Goal: Transaction & Acquisition: Purchase product/service

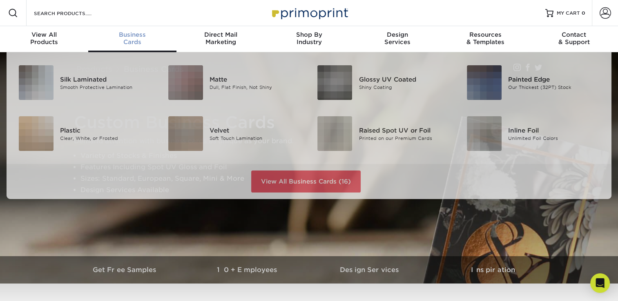
click at [134, 43] on div "Business Cards" at bounding box center [132, 38] width 88 height 15
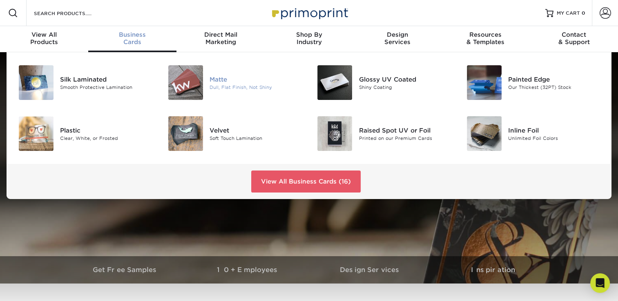
click at [183, 81] on img at bounding box center [185, 82] width 35 height 35
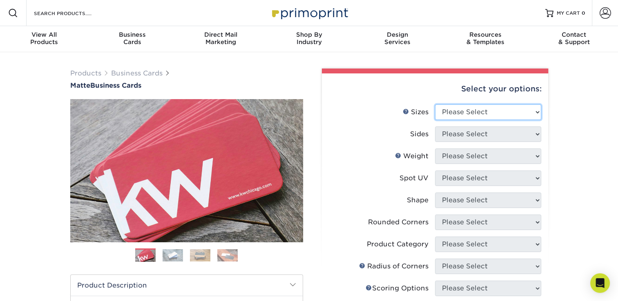
click at [473, 117] on select "Please Select 1.5" x 3.5" - Mini 1.75" x 3.5" - Mini 2" x 2" - Square 2" x 3" -…" at bounding box center [488, 113] width 106 height 16
select select "2.00x3.50"
click at [435, 105] on select "Please Select 1.5" x 3.5" - Mini 1.75" x 3.5" - Mini 2" x 2" - Square 2" x 3" -…" at bounding box center [488, 113] width 106 height 16
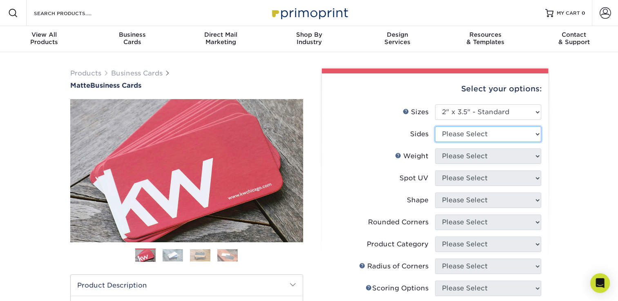
click at [480, 134] on select "Please Select Print Both Sides Print Front Only" at bounding box center [488, 135] width 106 height 16
click at [559, 147] on div "Products Business Cards Matte Business Cards Previous Next 100 $ 9" at bounding box center [309, 277] width 618 height 450
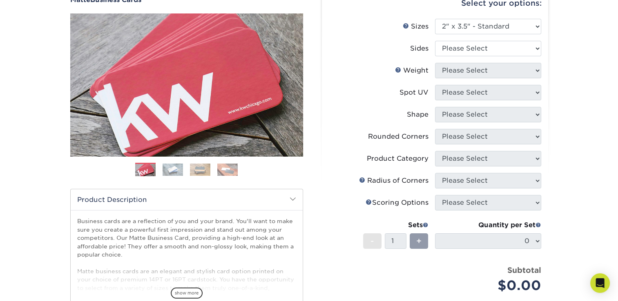
scroll to position [82, 0]
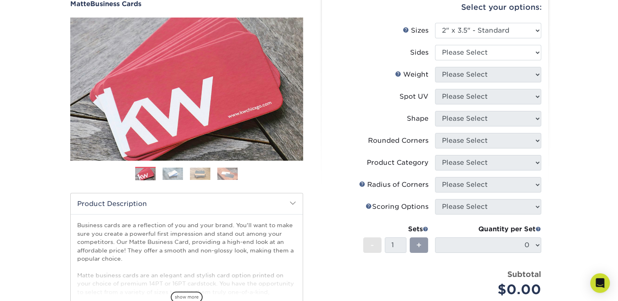
click at [513, 42] on li "Sizes Help Sizes Please Select 1.5" x 3.5" - Mini 1.75" x 3.5" - Mini 2" x 2" -…" at bounding box center [435, 34] width 212 height 22
click at [514, 51] on select "Please Select Print Both Sides Print Front Only" at bounding box center [488, 53] width 106 height 16
select select "13abbda7-1d64-4f25-8bb2-c179b224825d"
click at [435, 45] on select "Please Select Print Both Sides Print Front Only" at bounding box center [488, 53] width 106 height 16
click at [503, 76] on select "Please Select 16PT 14PT" at bounding box center [488, 75] width 106 height 16
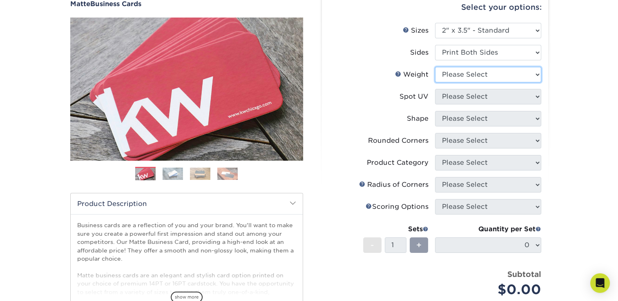
select select "16PT"
click at [435, 67] on select "Please Select 16PT 14PT" at bounding box center [488, 75] width 106 height 16
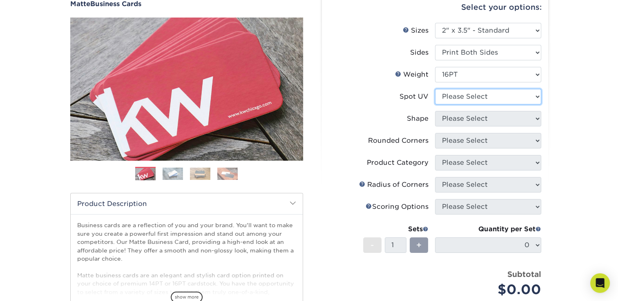
click at [500, 92] on select "Please Select No Spot UV Front and Back (Both Sides) Front Only Back Only" at bounding box center [488, 97] width 106 height 16
select select "0"
click at [435, 89] on select "Please Select No Spot UV Front and Back (Both Sides) Front Only Back Only" at bounding box center [488, 97] width 106 height 16
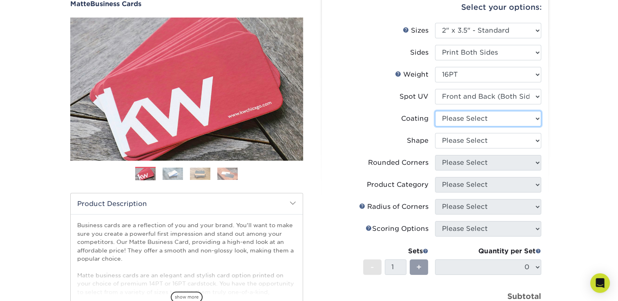
click at [497, 116] on select at bounding box center [488, 119] width 106 height 16
click at [435, 111] on select at bounding box center [488, 119] width 106 height 16
click at [497, 114] on select at bounding box center [488, 119] width 106 height 16
click at [435, 111] on select at bounding box center [488, 119] width 106 height 16
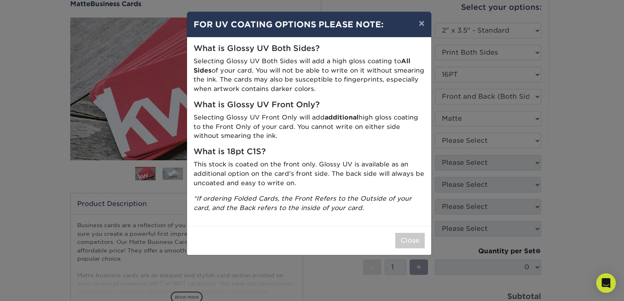
click at [259, 122] on p "Selecting Glossy UV Front Only will add additional high gloss coating to the Fr…" at bounding box center [309, 127] width 231 height 28
click at [420, 24] on button "×" at bounding box center [421, 23] width 19 height 23
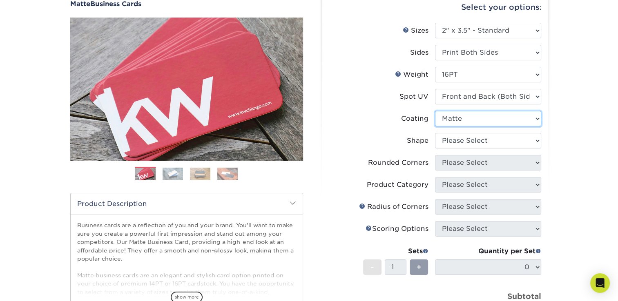
click at [501, 120] on select at bounding box center [488, 119] width 106 height 16
click at [435, 111] on select at bounding box center [488, 119] width 106 height 16
click at [496, 114] on select at bounding box center [488, 119] width 106 height 16
select select "121bb7b5-3b4d-429f-bd8d-bbf80e953313"
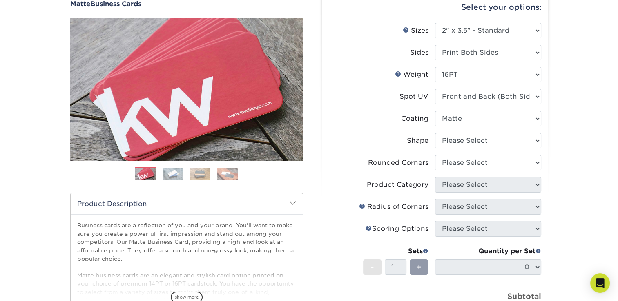
click at [435, 111] on select at bounding box center [488, 119] width 106 height 16
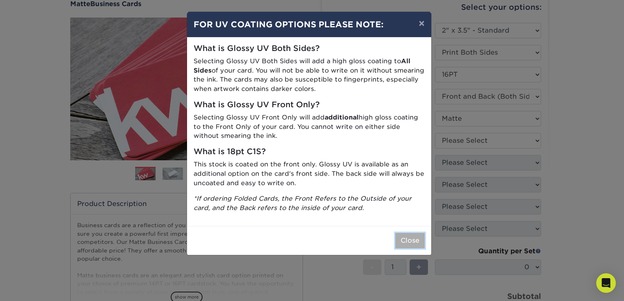
click at [418, 242] on button "Close" at bounding box center [409, 241] width 29 height 16
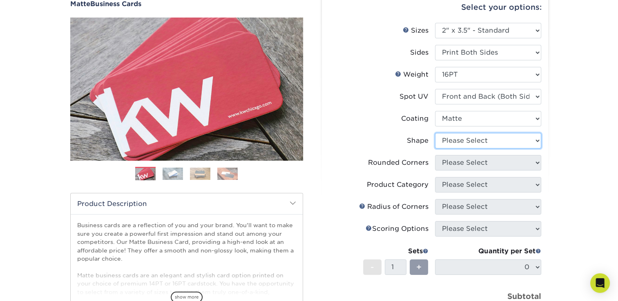
click at [492, 138] on select "Please Select Standard" at bounding box center [488, 141] width 106 height 16
select select "standard"
click at [435, 133] on select "Please Select Standard" at bounding box center [488, 141] width 106 height 16
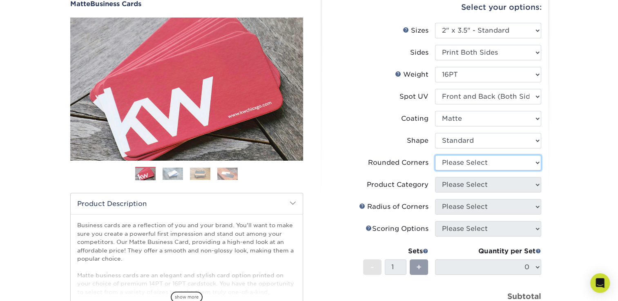
click at [498, 158] on select "Please Select Yes - Round 2 Corners Yes - Round 4 Corners No" at bounding box center [488, 163] width 106 height 16
click at [435, 155] on select "Please Select Yes - Round 2 Corners Yes - Round 4 Corners No" at bounding box center [488, 163] width 106 height 16
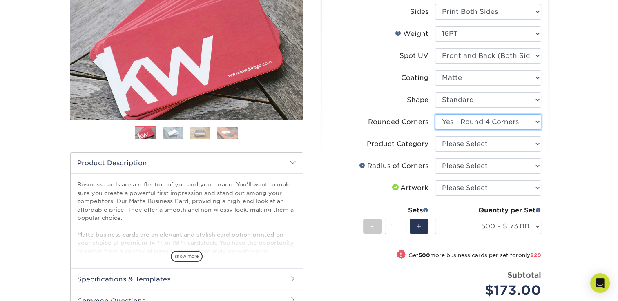
scroll to position [163, 0]
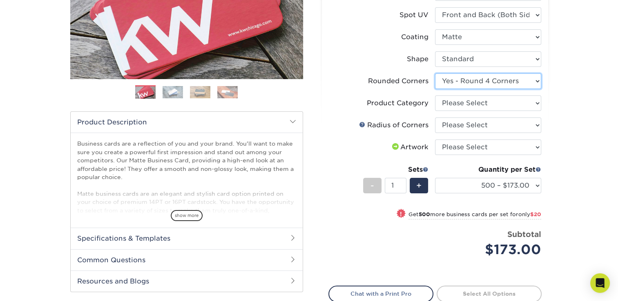
click at [496, 85] on select "Please Select Yes - Round 2 Corners Yes - Round 4 Corners No" at bounding box center [488, 81] width 106 height 16
select select "-1"
click at [435, 73] on select "Please Select Yes - Round 2 Corners Yes - Round 4 Corners No" at bounding box center [488, 81] width 106 height 16
select select
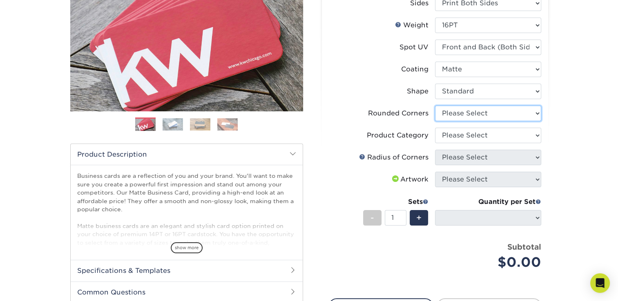
scroll to position [122, 0]
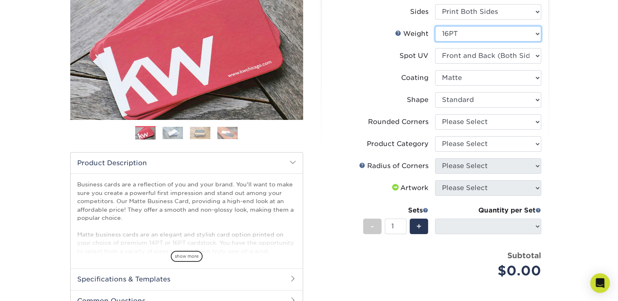
click at [486, 32] on select "Please Select 16PT 14PT" at bounding box center [488, 34] width 106 height 16
select select "14PT"
click at [435, 26] on select "Please Select 16PT 14PT" at bounding box center [488, 34] width 106 height 16
select select
select select "-1"
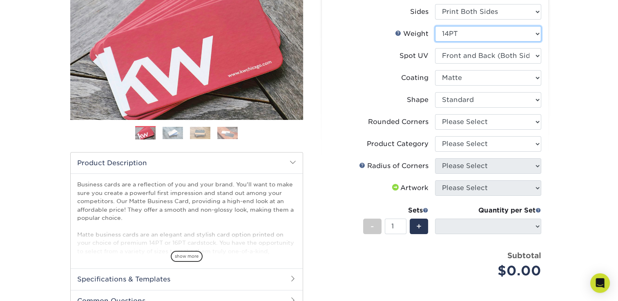
select select "-1"
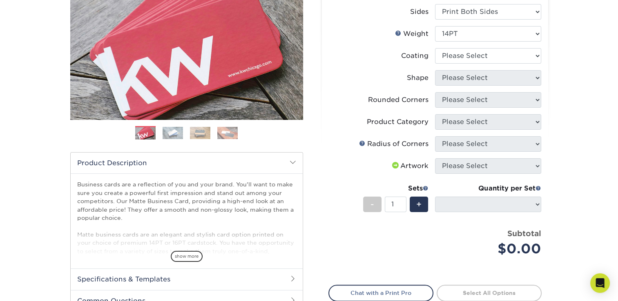
click at [490, 69] on li "Coating" at bounding box center [435, 59] width 212 height 22
click at [489, 56] on select at bounding box center [488, 56] width 106 height 16
select select "121bb7b5-3b4d-429f-bd8d-bbf80e953313"
click at [435, 48] on select at bounding box center [488, 56] width 106 height 16
select select
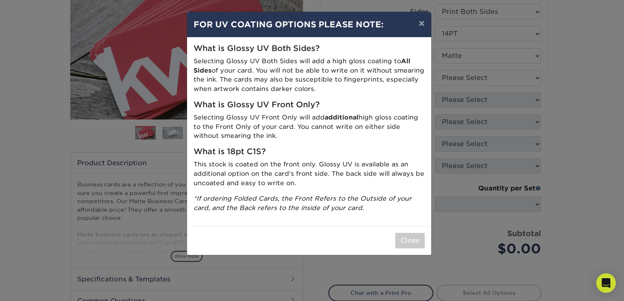
click at [433, 230] on div "× FOR UV COATING OPTIONS PLEASE NOTE: What is Glossy UV Both Sides? Selecting G…" at bounding box center [312, 150] width 624 height 301
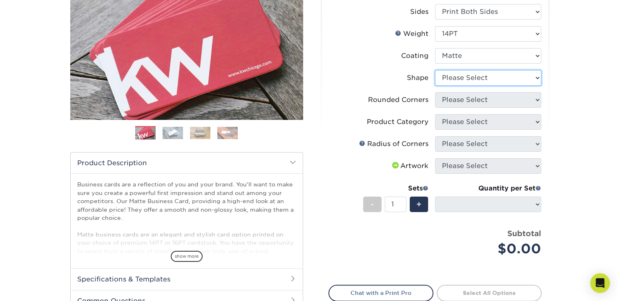
click at [508, 80] on select "Please Select Standard" at bounding box center [488, 78] width 106 height 16
select select "standard"
click at [435, 70] on select "Please Select Standard" at bounding box center [488, 78] width 106 height 16
select select
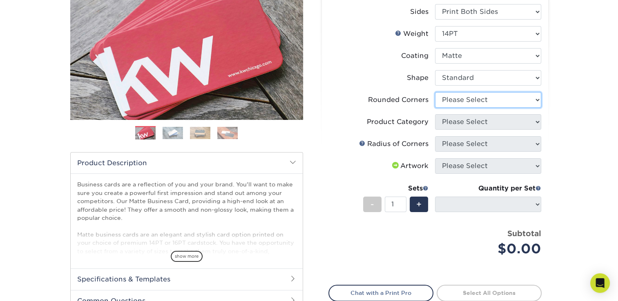
click at [503, 103] on select "Please Select Yes - Round 2 Corners Yes - Round 4 Corners No" at bounding box center [488, 100] width 106 height 16
select select "76a3b848-63b4-4449-aad1-d9e81d5a60f5"
click at [435, 92] on select "Please Select Yes - Round 2 Corners Yes - Round 4 Corners No" at bounding box center [488, 100] width 106 height 16
select select "-1"
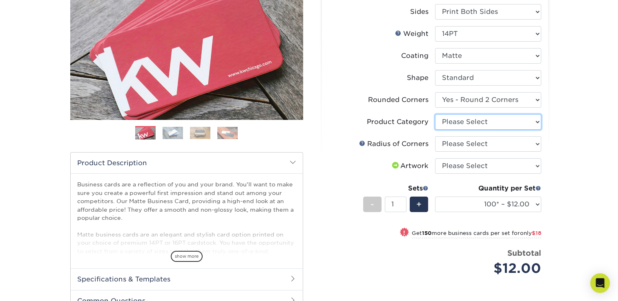
click at [485, 120] on select "Please Select Business Cards" at bounding box center [488, 122] width 106 height 16
select select "3b5148f1-0588-4f88-a218-97bcfdce65c1"
click at [435, 114] on select "Please Select Business Cards" at bounding box center [488, 122] width 106 height 16
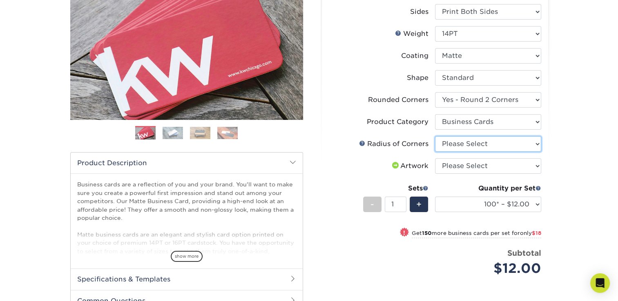
click at [489, 148] on select "Please Select Rounded 1/8" Rounded 1/4"" at bounding box center [488, 144] width 106 height 16
select select "589680c7-ee9a-431b-9d12-d7aeb1386a97"
click at [435, 136] on select "Please Select Rounded 1/8" Rounded 1/4"" at bounding box center [488, 144] width 106 height 16
click at [498, 170] on select "Please Select I will upload files I need a design - $100" at bounding box center [488, 166] width 106 height 16
select select "design"
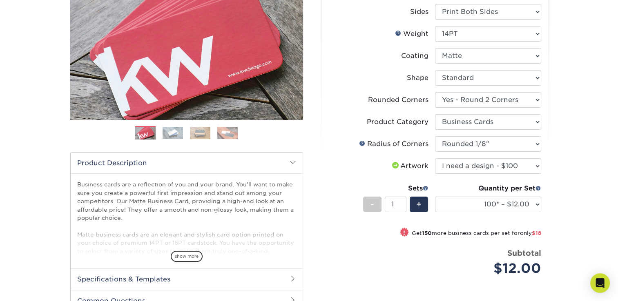
click at [435, 158] on select "Please Select I will upload files I need a design - $100" at bounding box center [488, 166] width 106 height 16
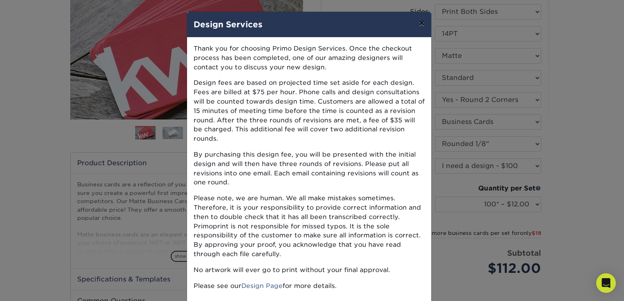
click at [416, 26] on button "×" at bounding box center [421, 23] width 19 height 23
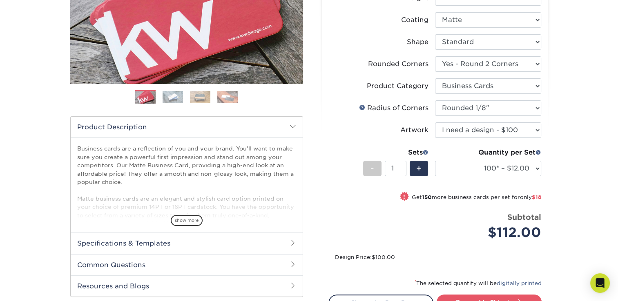
scroll to position [245, 0]
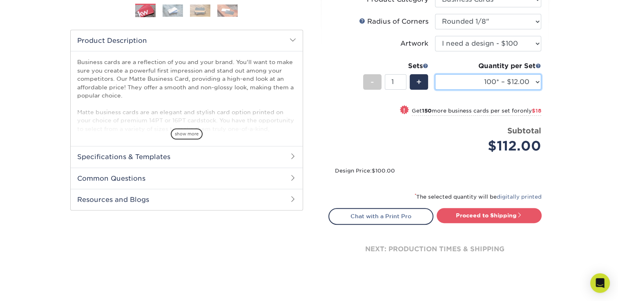
click at [512, 83] on select "100* – $12.00 250* – $30.00 500 – $60.00 1000 – $74.00 2500 – $136.00 5000 – $2…" at bounding box center [488, 82] width 106 height 16
select select "250* – $30.00"
click at [435, 74] on select "100* – $12.00 250* – $30.00 500 – $60.00 1000 – $74.00 2500 – $136.00 5000 – $2…" at bounding box center [488, 82] width 106 height 16
click at [498, 82] on select "100* – $12.00 250* – $30.00 500 – $60.00 1000 – $74.00 2500 – $136.00 5000 – $2…" at bounding box center [488, 82] width 106 height 16
click at [435, 74] on select "100* – $12.00 250* – $30.00 500 – $60.00 1000 – $74.00 2500 – $136.00 5000 – $2…" at bounding box center [488, 82] width 106 height 16
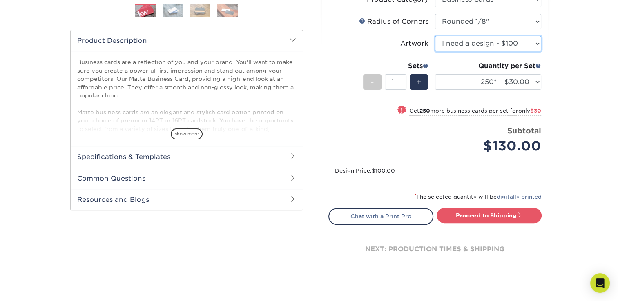
click at [503, 42] on select "Please Select I will upload files I need a design - $100" at bounding box center [488, 44] width 106 height 16
select select "upload"
click at [435, 36] on select "Please Select I will upload files I need a design - $100" at bounding box center [488, 44] width 106 height 16
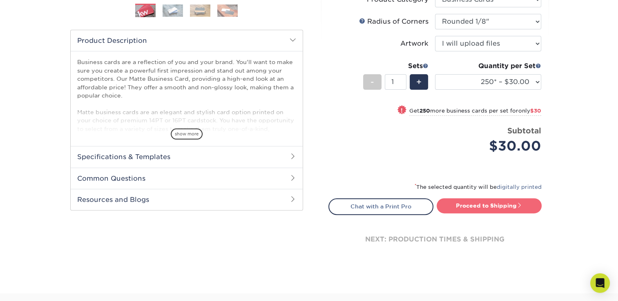
click at [510, 206] on link "Proceed to Shipping" at bounding box center [488, 205] width 105 height 15
type input "Set 1"
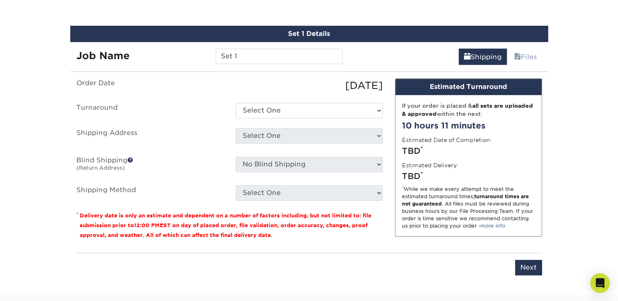
scroll to position [465, 0]
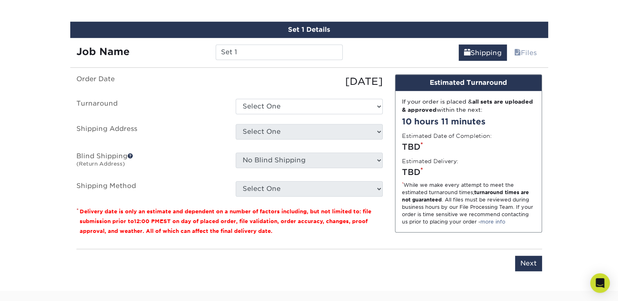
click at [318, 115] on ul "Order Date 10/05/2025 Turnaround Select One 2-4 Business Days 2 Day Next Busine…" at bounding box center [229, 135] width 306 height 122
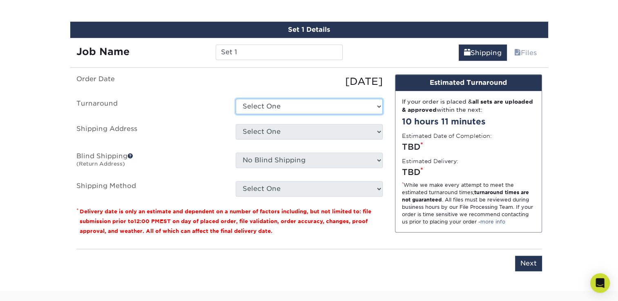
click at [320, 105] on select "Select One 2-4 Business Days 2 Day Next Business Day" at bounding box center [309, 107] width 147 height 16
select select "15a61688-234b-40be-8ec7-8bbd06ed7eec"
click at [236, 99] on select "Select One 2-4 Business Days 2 Day Next Business Day" at bounding box center [309, 107] width 147 height 16
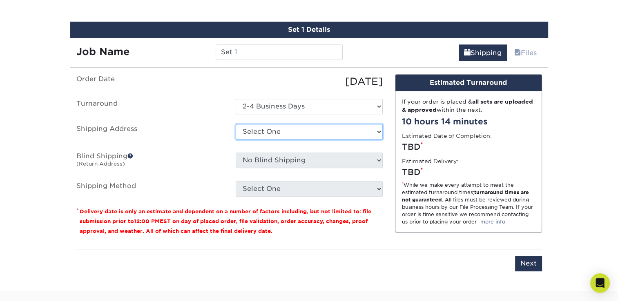
click at [313, 131] on select "Select One + Add New Address - Login" at bounding box center [309, 132] width 147 height 16
select select "newaddress"
click at [236, 124] on select "Select One + Add New Address - Login" at bounding box center [309, 132] width 147 height 16
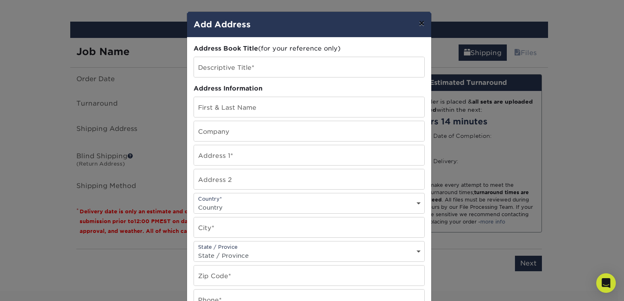
click at [416, 27] on button "×" at bounding box center [421, 23] width 19 height 23
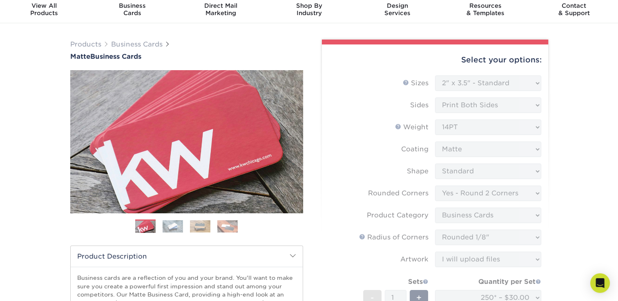
scroll to position [0, 0]
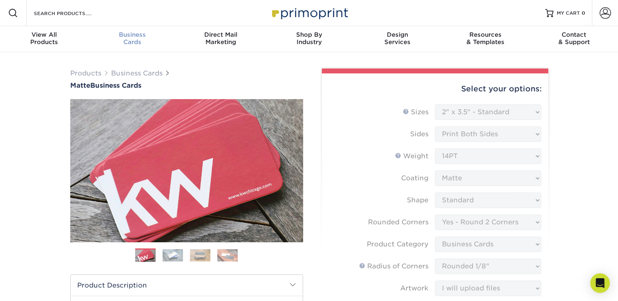
click at [134, 34] on span "Business" at bounding box center [132, 34] width 88 height 7
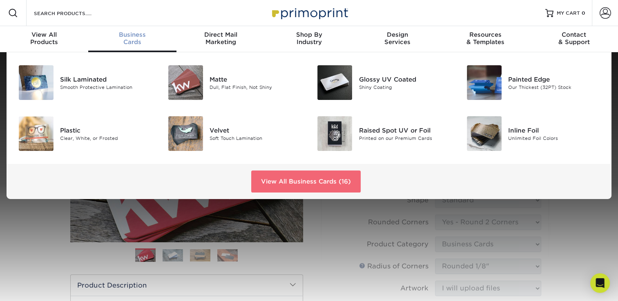
click at [271, 182] on link "View All Business Cards (16)" at bounding box center [305, 182] width 109 height 22
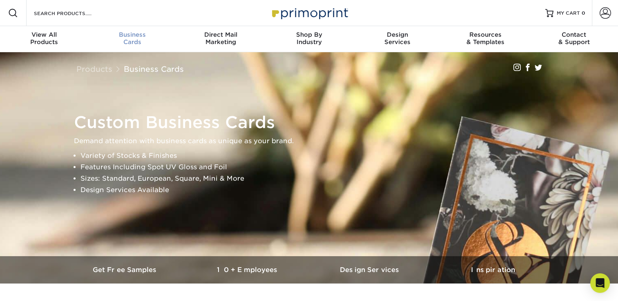
scroll to position [0, 0]
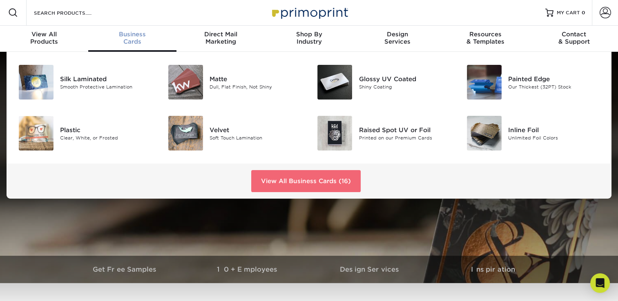
click at [136, 42] on div "Business Cards" at bounding box center [132, 38] width 88 height 15
click at [285, 182] on link "View All Business Cards (16)" at bounding box center [305, 181] width 109 height 22
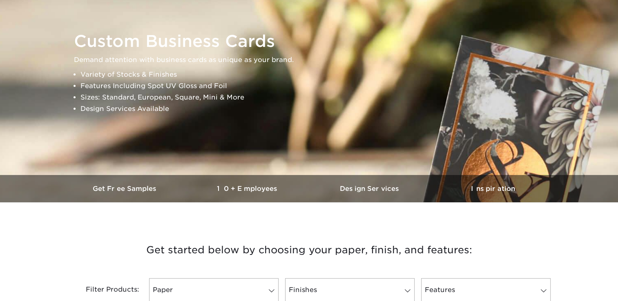
scroll to position [204, 0]
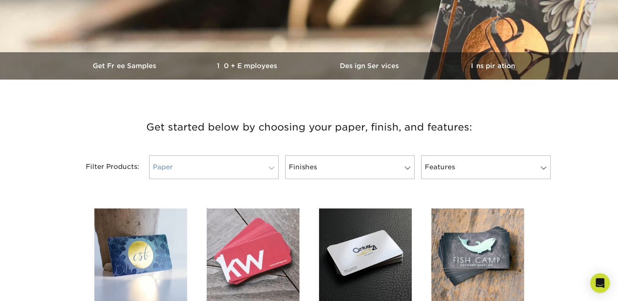
click at [238, 168] on link "Paper" at bounding box center [213, 168] width 129 height 24
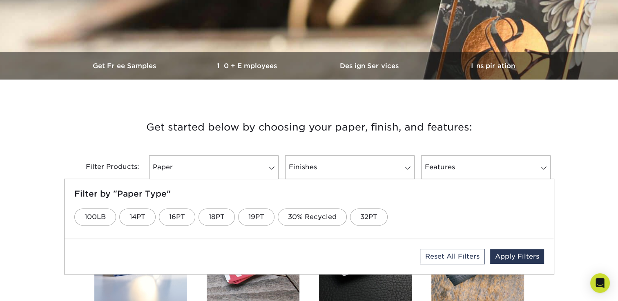
click at [553, 196] on div "Filter by "Paper Type" 100LB 14PT 16PT 18PT 19PT 30% Recycled 32PT" at bounding box center [309, 209] width 489 height 60
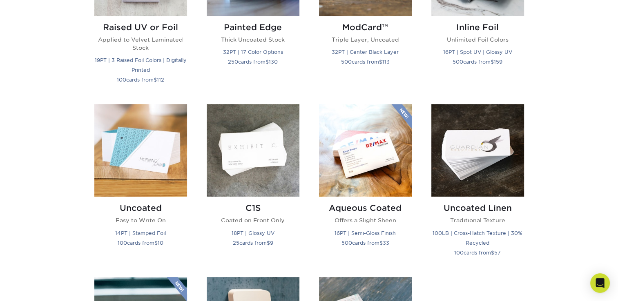
scroll to position [653, 0]
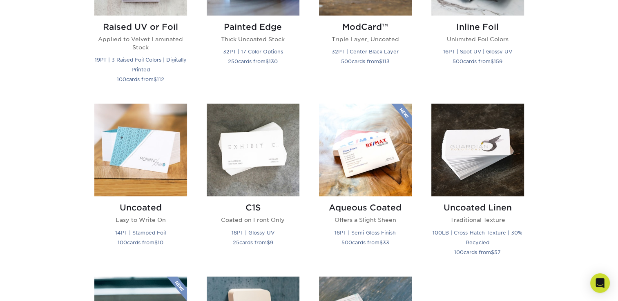
click at [582, 119] on div "Get started below by choosing your paper, finish, and features: Filtered Matche…" at bounding box center [309, 96] width 618 height 893
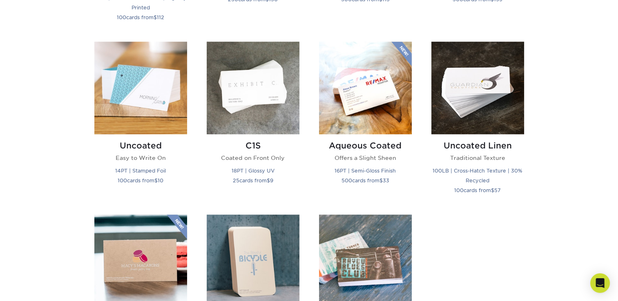
scroll to position [735, 0]
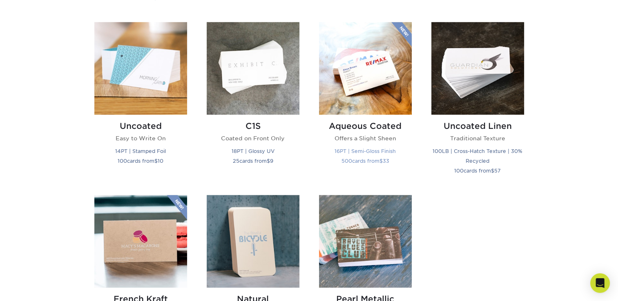
click at [369, 89] on img at bounding box center [365, 68] width 93 height 93
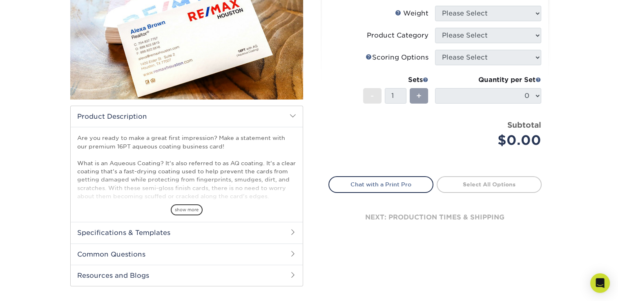
scroll to position [195, 0]
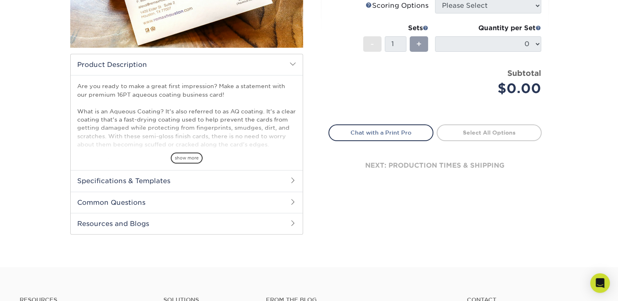
click at [182, 175] on h2 "Specifications & Templates" at bounding box center [187, 180] width 232 height 21
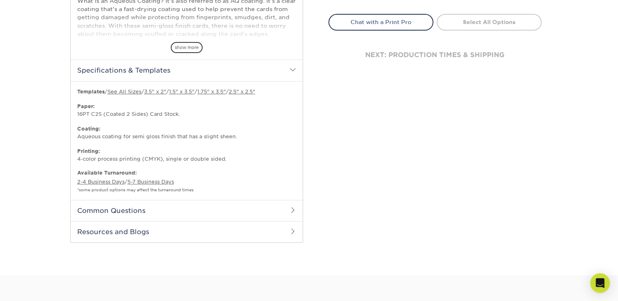
scroll to position [358, 0]
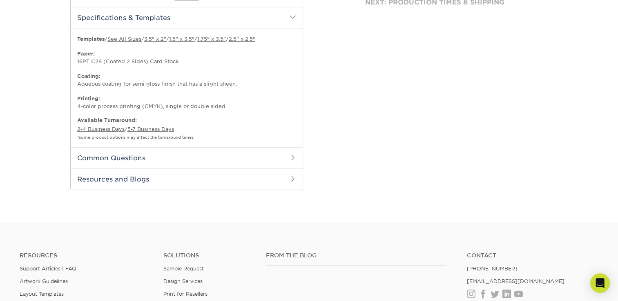
click at [222, 158] on h2 "Common Questions" at bounding box center [187, 157] width 232 height 21
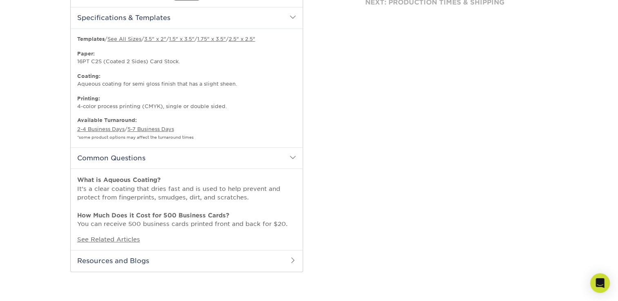
click at [200, 261] on h2 "Resources and Blogs" at bounding box center [187, 260] width 232 height 21
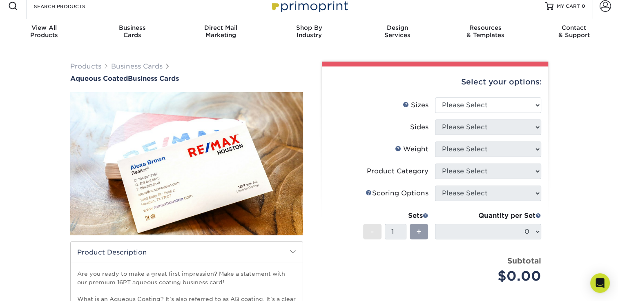
scroll to position [0, 0]
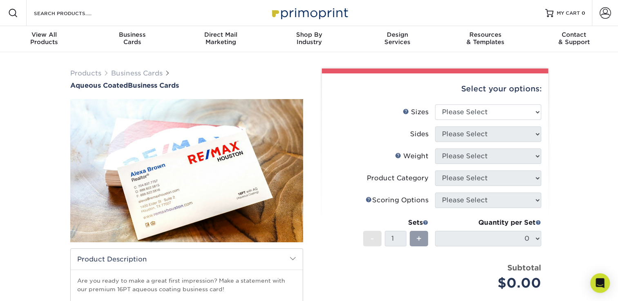
click at [196, 169] on img at bounding box center [186, 170] width 233 height 233
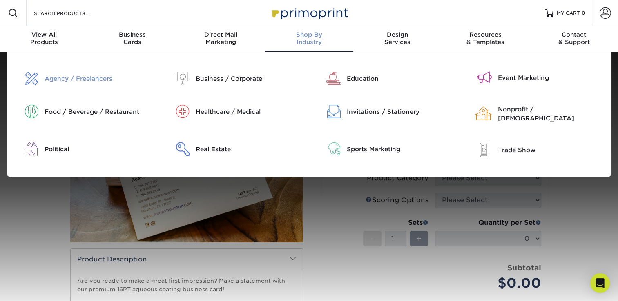
click at [98, 80] on div "Agency / Freelancers" at bounding box center [98, 78] width 107 height 9
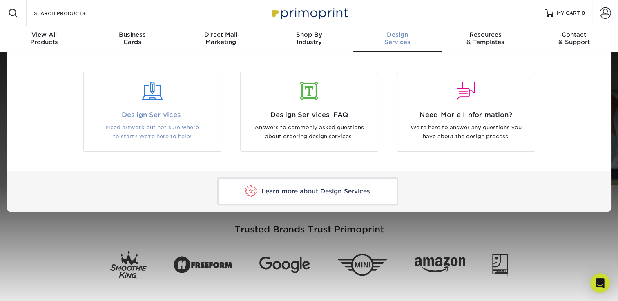
click at [162, 123] on p "Need artwork but not sure where to start? We're here to help!" at bounding box center [152, 132] width 125 height 18
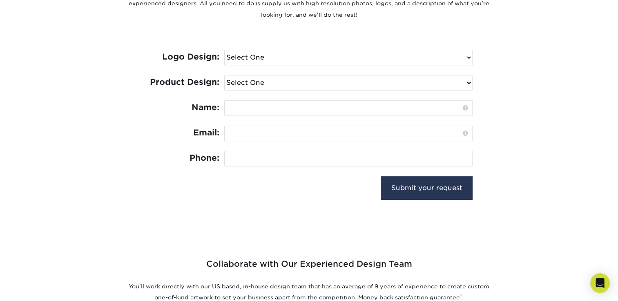
scroll to position [327, 0]
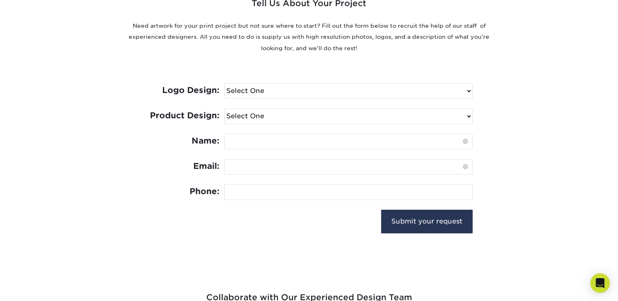
click at [278, 91] on select "Select One I need a logo design: $300 No thank you" at bounding box center [348, 91] width 247 height 15
select select "No Logo"
click at [225, 84] on select "Select One I need a logo design: $300 No thank you" at bounding box center [348, 91] width 247 height 15
click at [269, 118] on select "Select One Logo Design Only Design Edits Banner Design: $50.00 Bookmark Design:…" at bounding box center [348, 116] width 247 height 15
click at [562, 130] on section "Tell Us About Your Project Need artwork for your print project but not sure whe…" at bounding box center [309, 104] width 618 height 294
